Goal: Check status: Check status

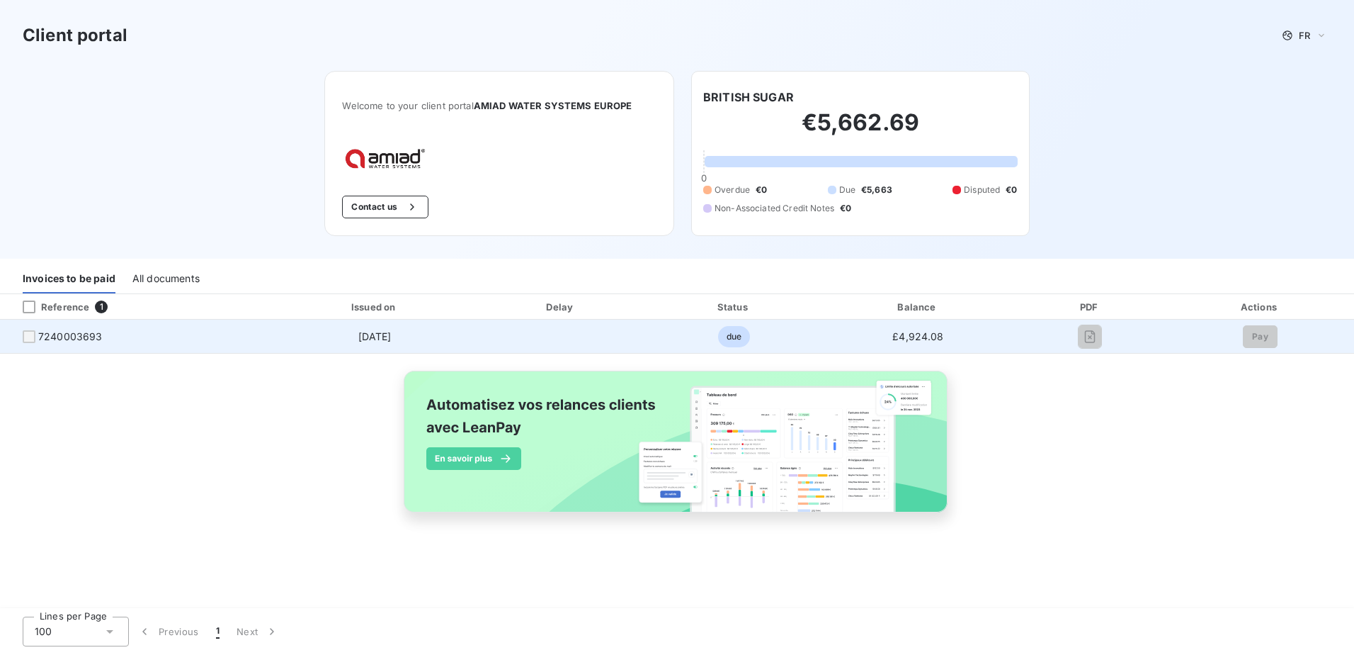
click at [87, 336] on span "7240003693" at bounding box center [70, 336] width 64 height 14
click at [33, 337] on div at bounding box center [29, 336] width 13 height 13
click at [28, 336] on div at bounding box center [29, 336] width 13 height 13
click at [28, 333] on div at bounding box center [29, 336] width 13 height 13
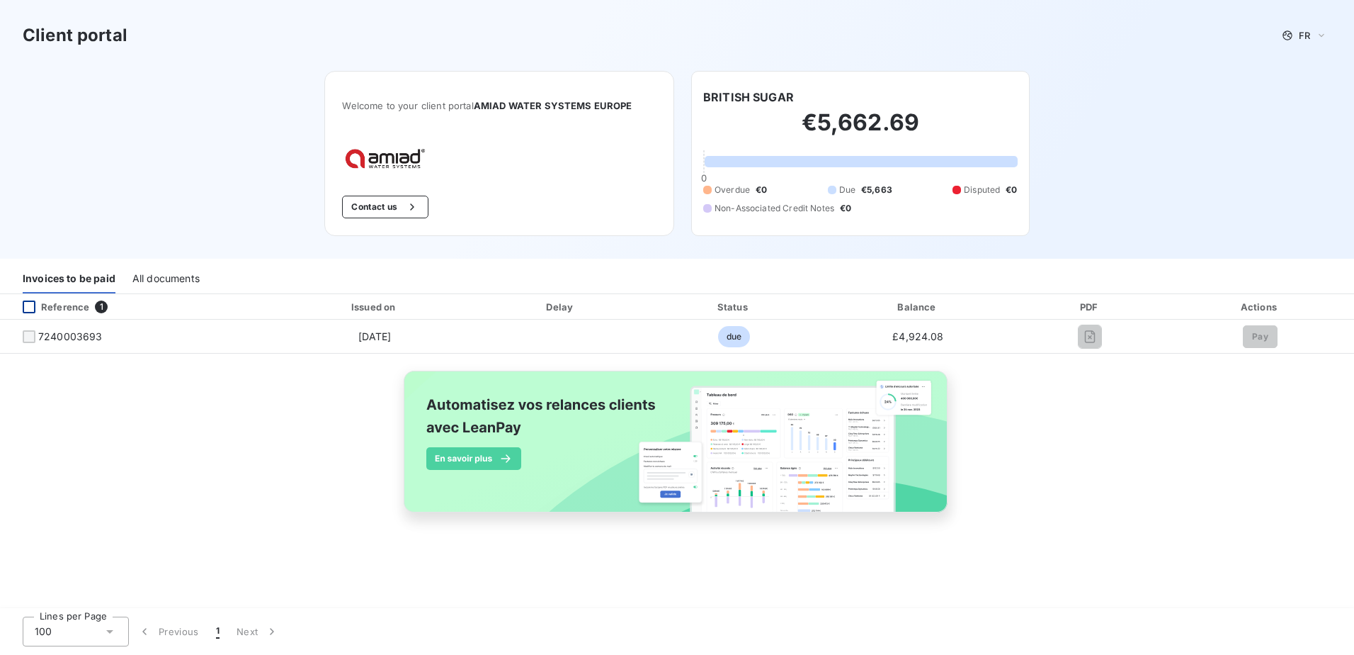
click at [30, 308] on div at bounding box center [29, 306] width 13 height 13
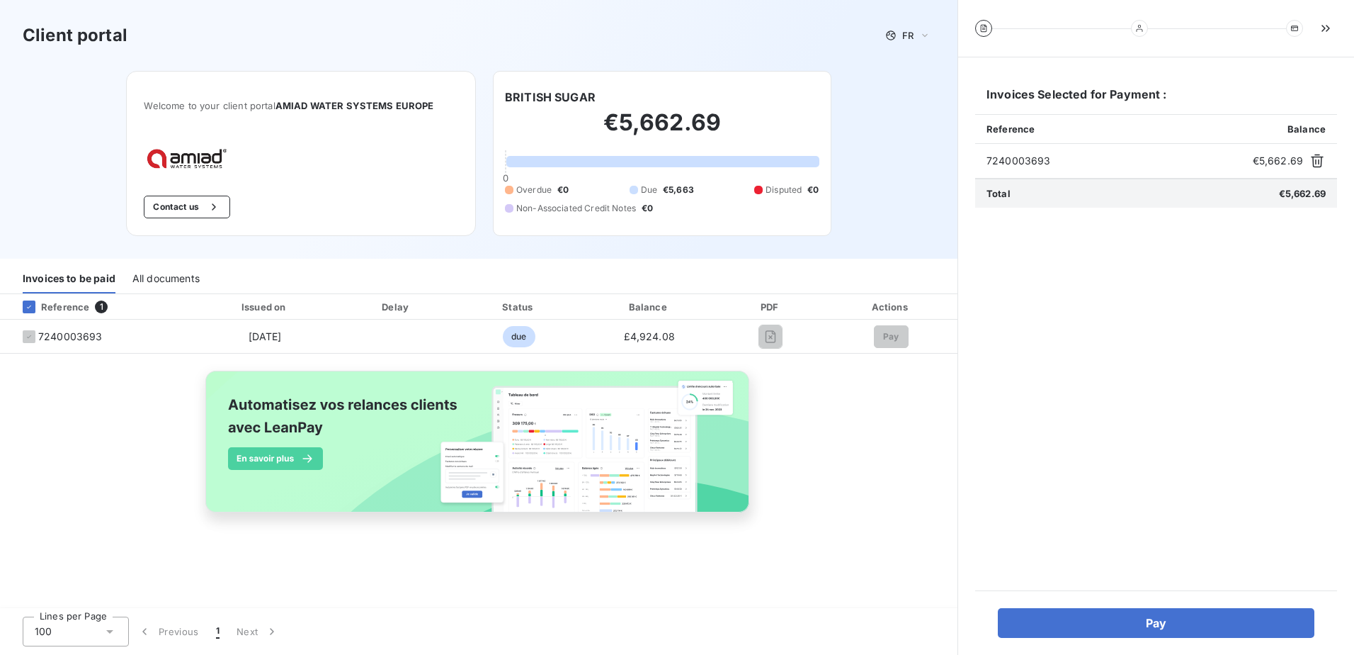
click at [94, 537] on div "Reference 1 Issued on Delay Status Balance PDF Actions 7240003693 [DATE] due £4…" at bounding box center [479, 419] width 958 height 251
click at [28, 305] on icon at bounding box center [29, 306] width 9 height 9
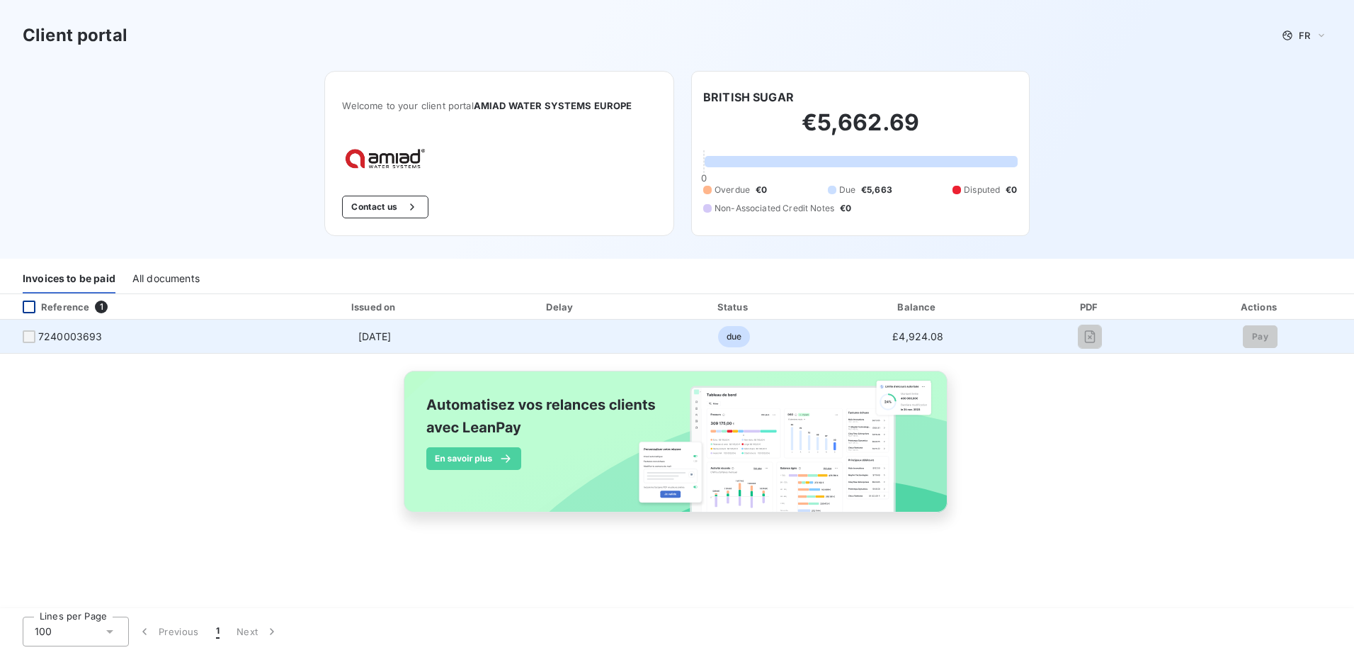
click at [29, 336] on div at bounding box center [29, 336] width 13 height 13
click at [23, 339] on div at bounding box center [29, 336] width 13 height 13
click at [28, 337] on div at bounding box center [29, 336] width 13 height 13
click at [26, 336] on div at bounding box center [29, 336] width 13 height 13
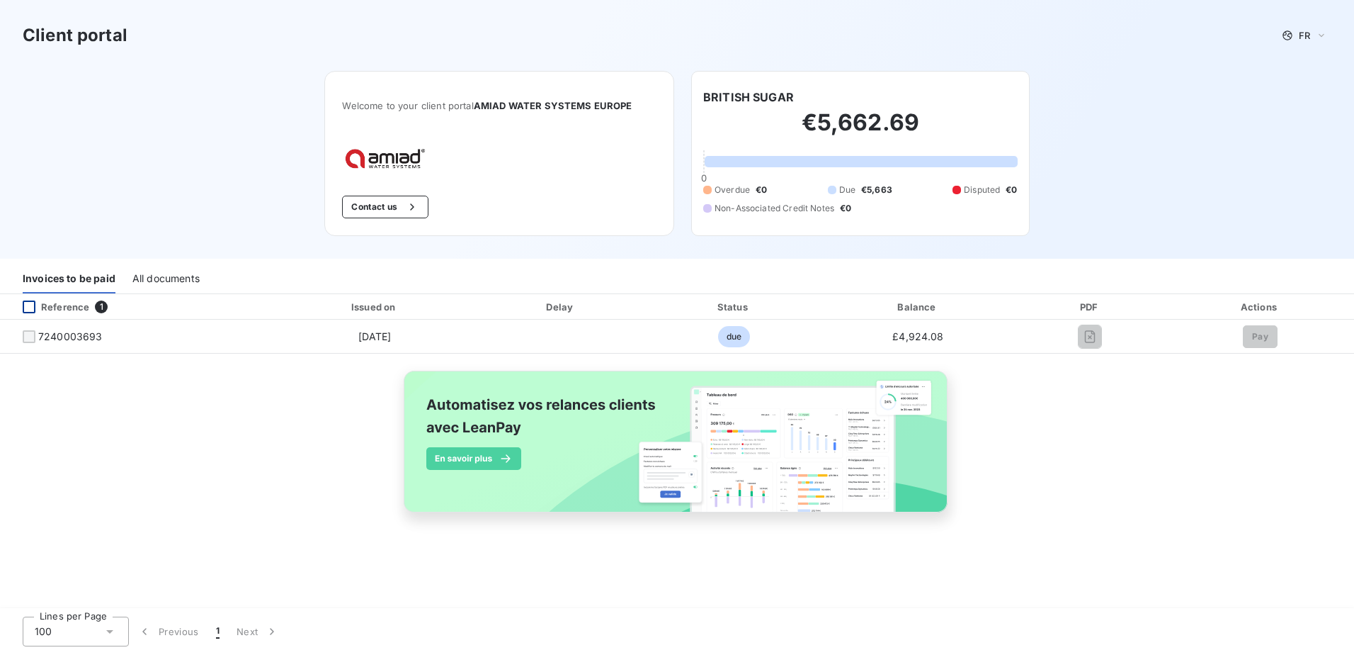
click at [181, 276] on div "All documents" at bounding box center [165, 279] width 67 height 30
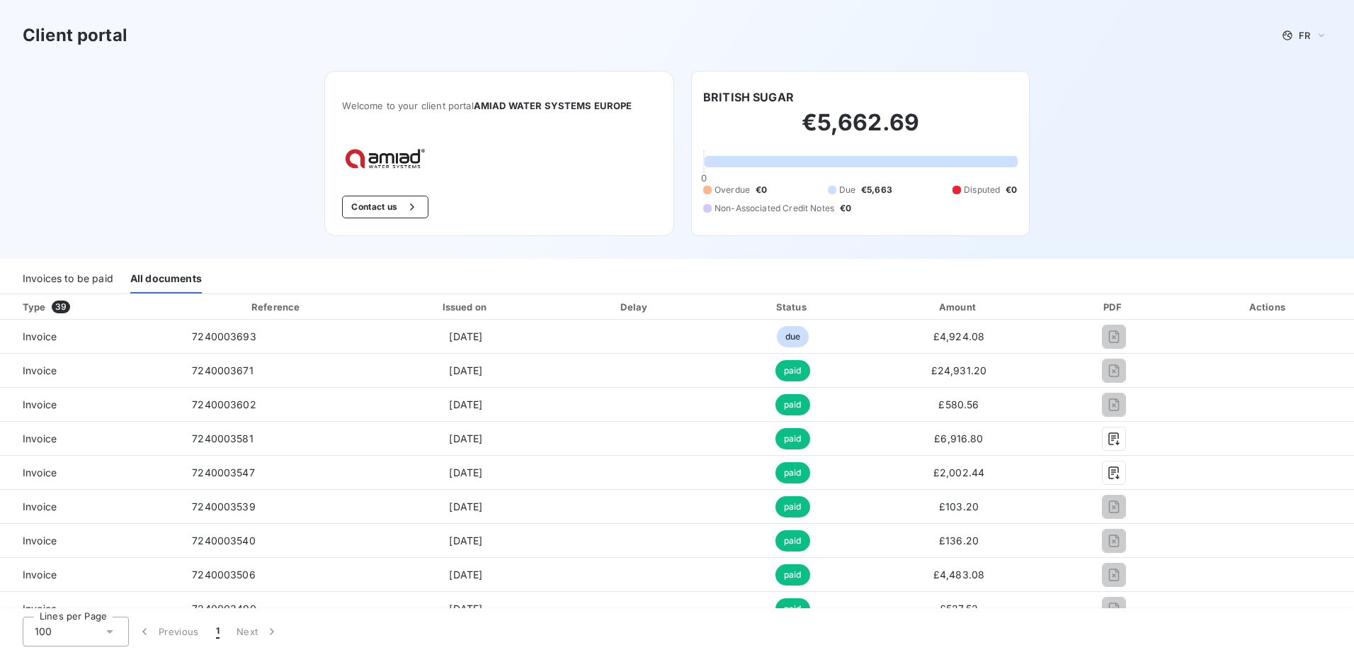
click at [86, 278] on div "Invoices to be paid" at bounding box center [68, 279] width 91 height 30
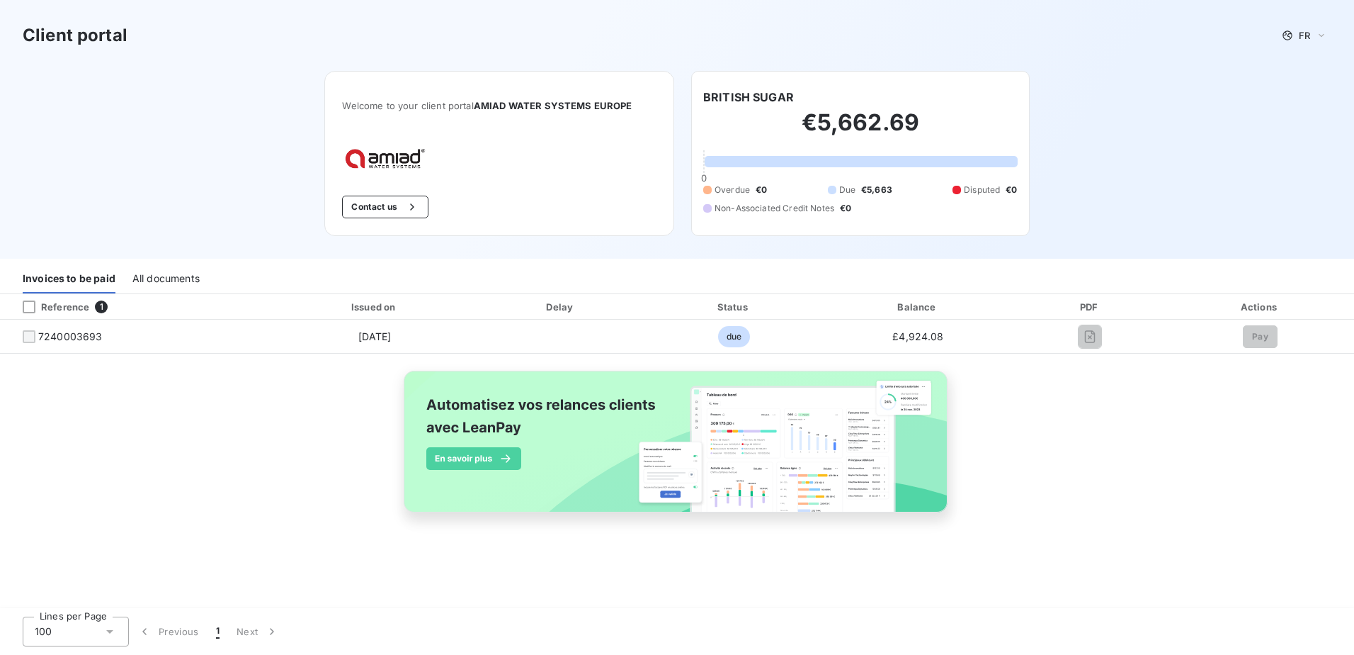
click at [174, 271] on div "All documents" at bounding box center [165, 279] width 67 height 30
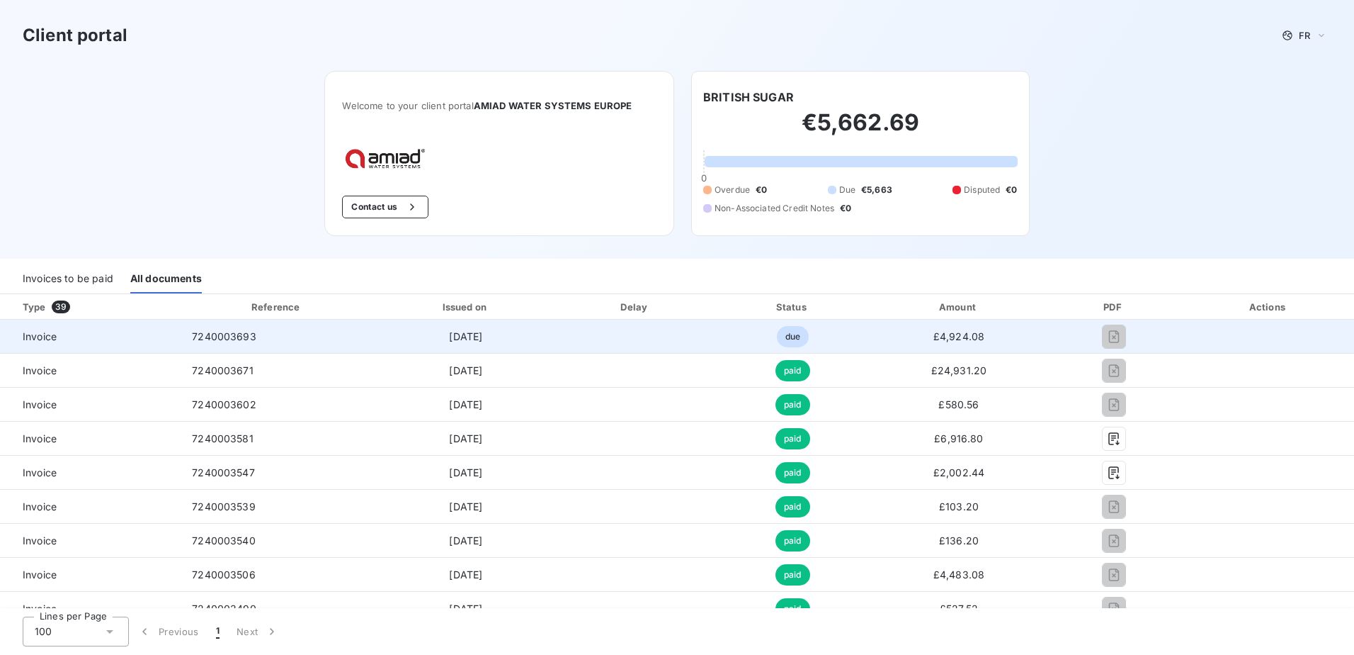
click at [61, 341] on span "Invoice" at bounding box center [90, 336] width 158 height 14
drag, startPoint x: 24, startPoint y: 336, endPoint x: 261, endPoint y: 336, distance: 237.3
click at [25, 336] on span "Invoice" at bounding box center [90, 336] width 158 height 14
click at [204, 340] on span "7240003693" at bounding box center [224, 336] width 64 height 12
